Goal: Check status: Check status

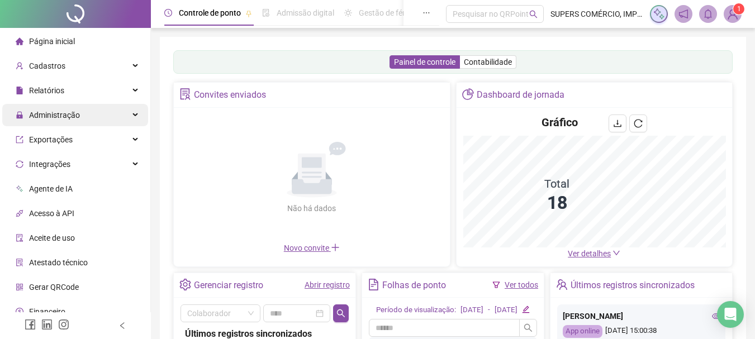
click at [67, 114] on span "Administração" at bounding box center [54, 115] width 51 height 9
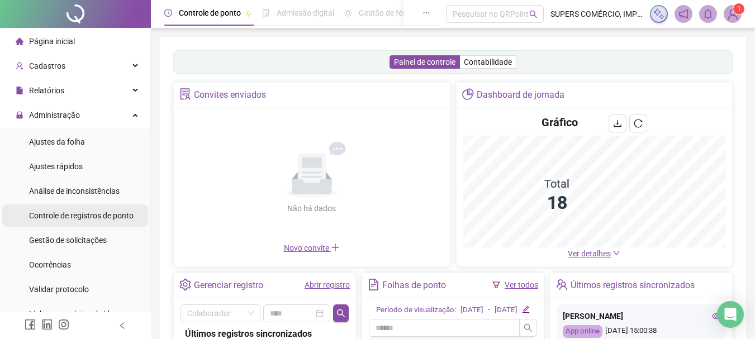
click at [72, 208] on div "Controle de registros de ponto" at bounding box center [81, 216] width 104 height 22
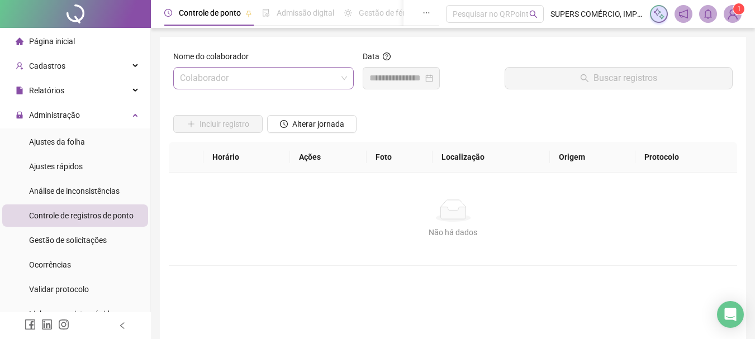
click at [283, 80] on input "search" at bounding box center [258, 78] width 157 height 21
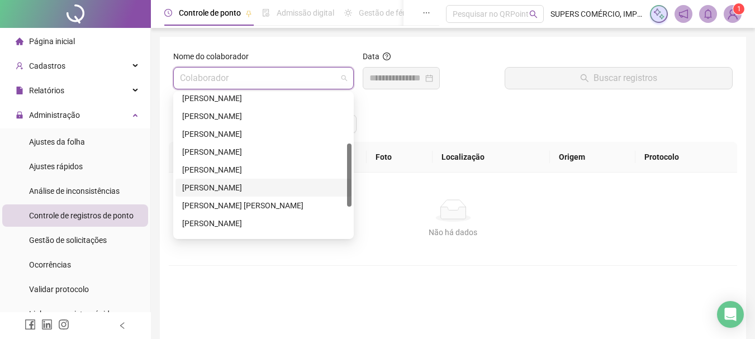
scroll to position [168, 0]
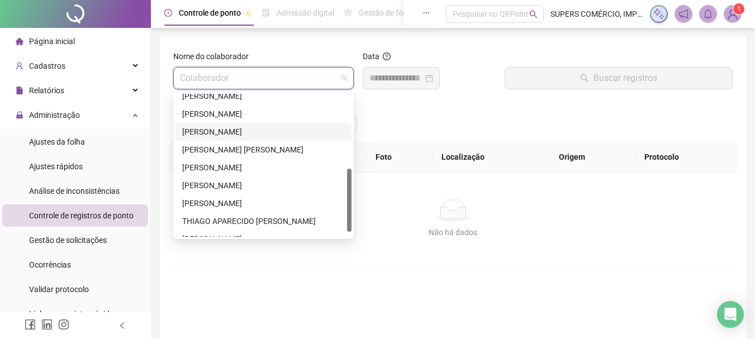
click at [225, 132] on div "[PERSON_NAME]" at bounding box center [263, 132] width 163 height 12
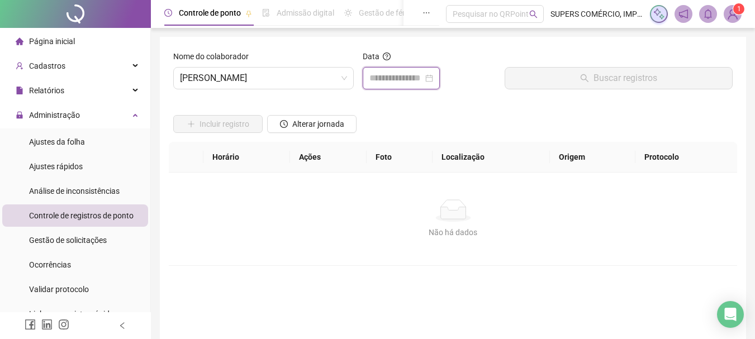
click at [407, 78] on input at bounding box center [396, 78] width 54 height 13
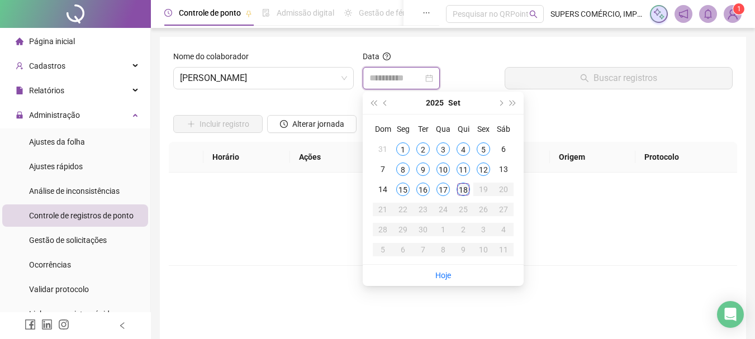
type input "**********"
click at [460, 188] on div "18" at bounding box center [463, 189] width 13 height 13
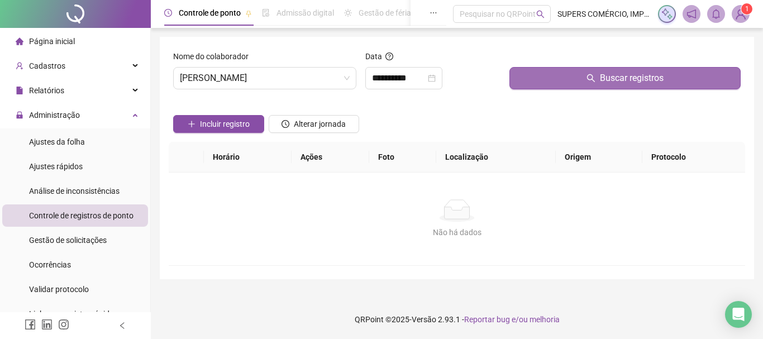
click at [568, 83] on button "Buscar registros" at bounding box center [625, 78] width 231 height 22
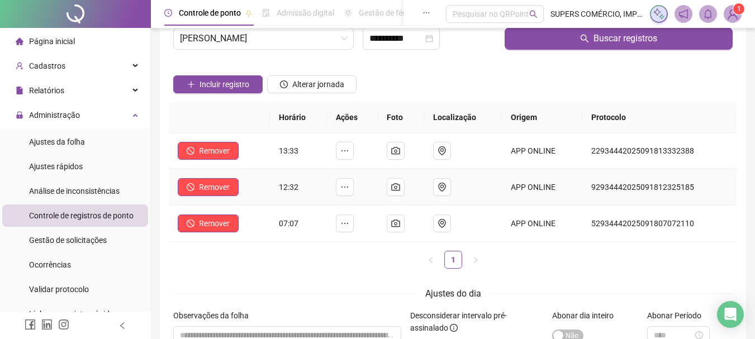
scroll to position [0, 0]
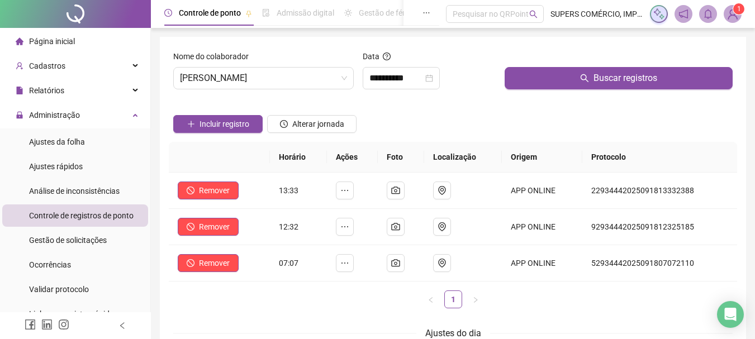
click at [74, 42] on li "Página inicial" at bounding box center [75, 41] width 146 height 22
